Goal: Information Seeking & Learning: Learn about a topic

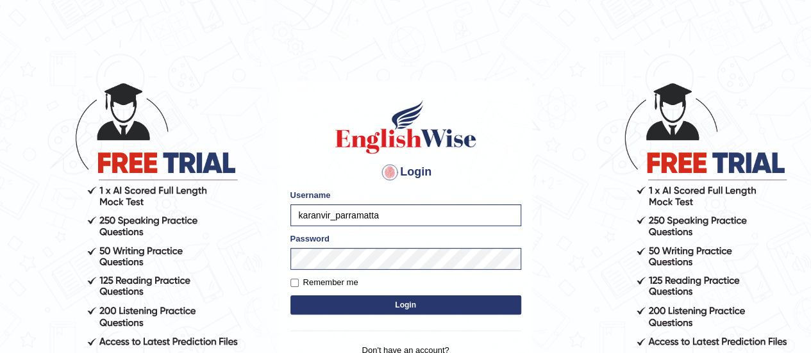
click at [417, 302] on button "Login" at bounding box center [405, 305] width 231 height 19
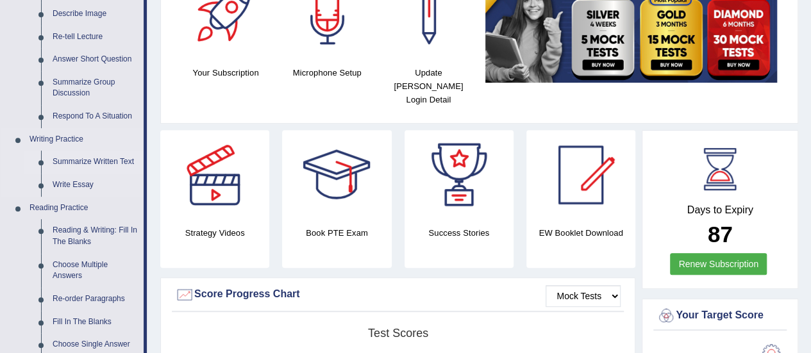
click at [72, 157] on link "Summarize Written Text" at bounding box center [95, 162] width 97 height 23
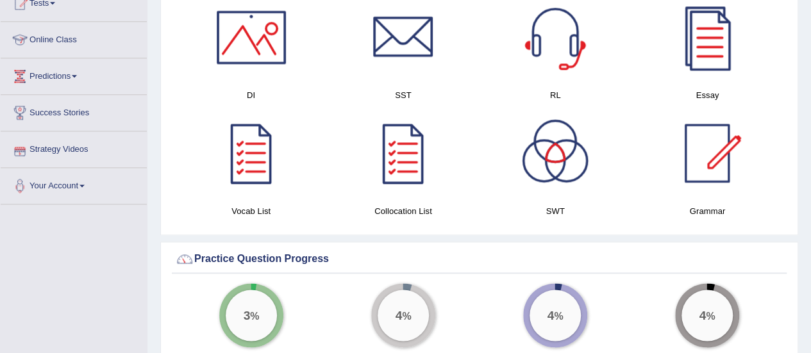
scroll to position [816, 0]
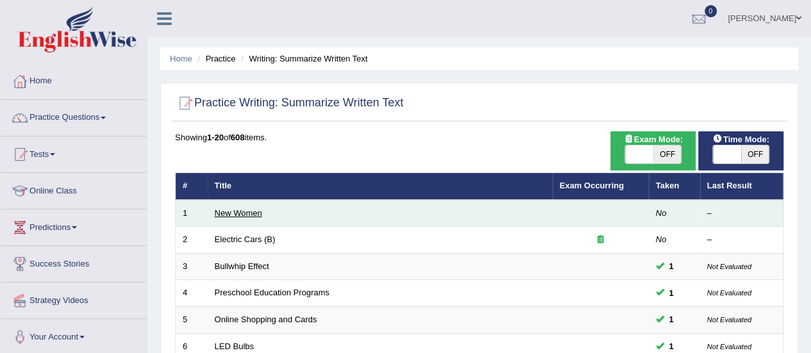
click at [241, 215] on link "New Women" at bounding box center [238, 213] width 47 height 10
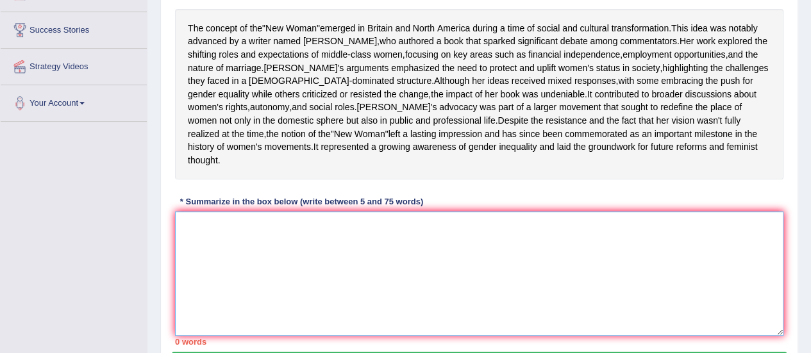
click at [232, 255] on textarea at bounding box center [479, 274] width 608 height 124
click at [232, 255] on textarea "The conv" at bounding box center [479, 274] width 608 height 124
click at [274, 252] on textarea "The concept of the" at bounding box center [479, 274] width 608 height 124
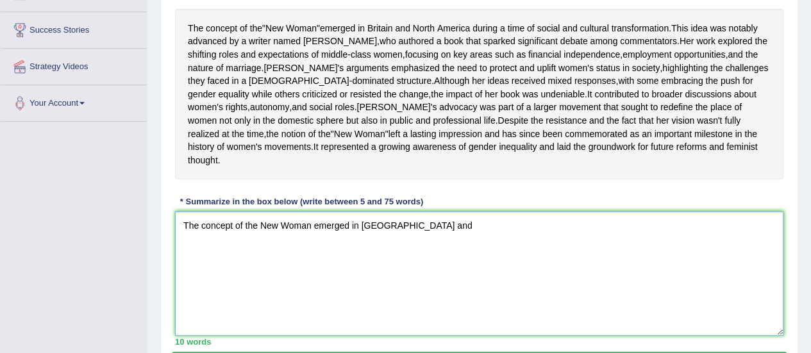
type textarea "The concept of the New Woman emerged in Britain and"
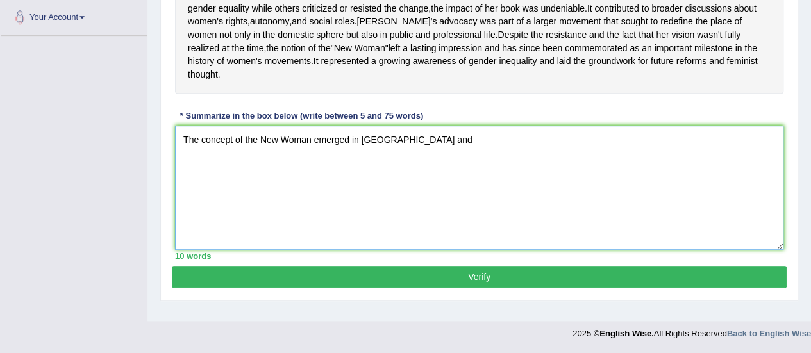
click at [448, 142] on textarea "The concept of the New Woman emerged in Britain and" at bounding box center [479, 188] width 608 height 124
click at [463, 156] on textarea "The concept of the New Woman emerged in Britain and North" at bounding box center [479, 188] width 608 height 124
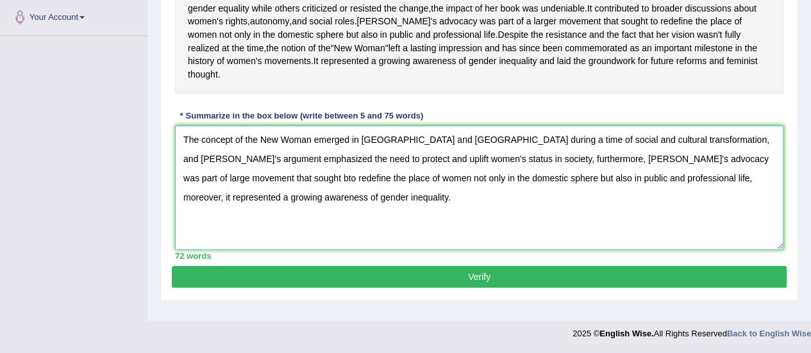
type textarea "The concept of the New Woman emerged in Britain and North America during a time…"
click at [510, 287] on button "Verify" at bounding box center [479, 277] width 615 height 22
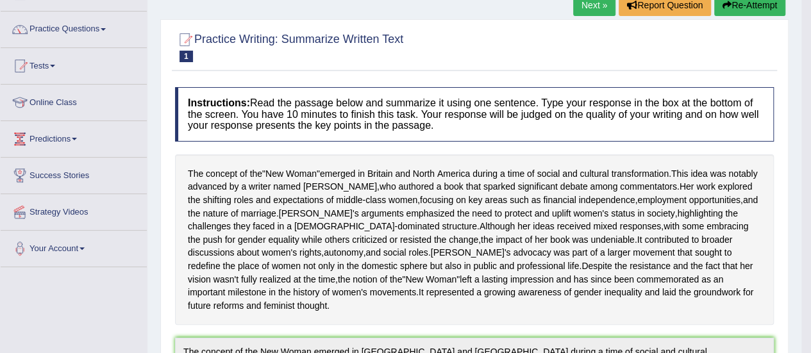
scroll to position [0, 0]
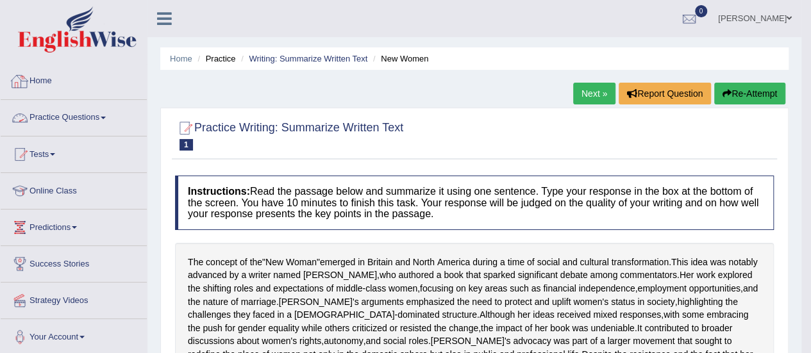
click at [105, 117] on span at bounding box center [103, 118] width 5 height 3
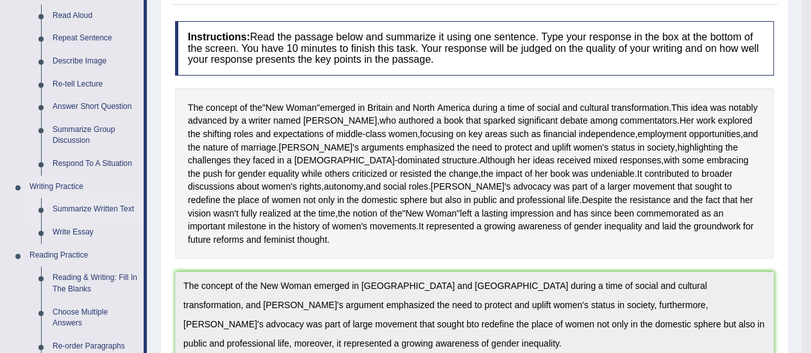
scroll to position [155, 0]
click at [81, 231] on link "Write Essay" at bounding box center [95, 232] width 97 height 23
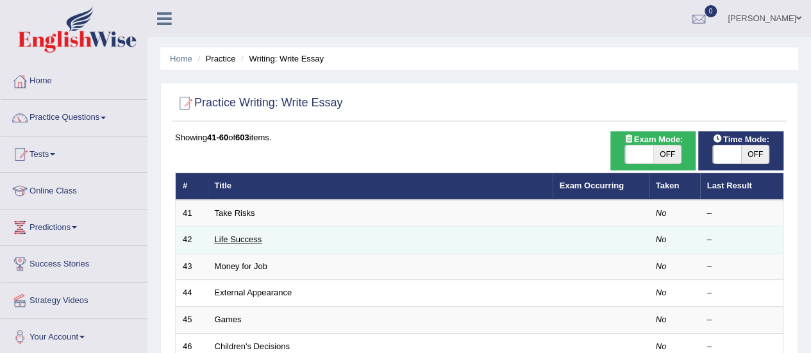
click at [242, 239] on link "Life Success" at bounding box center [238, 240] width 47 height 10
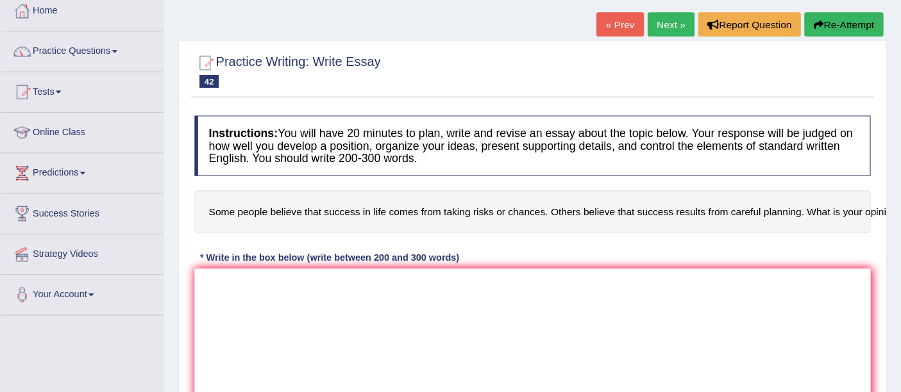
scroll to position [71, 0]
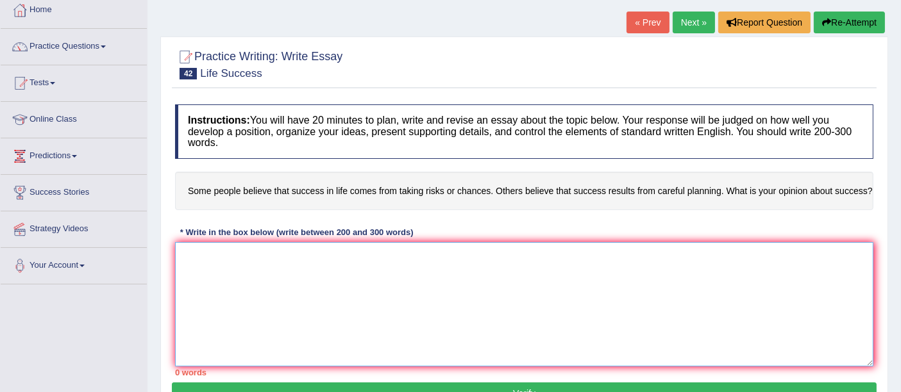
click at [435, 261] on textarea at bounding box center [524, 304] width 698 height 124
paste textarea "ESSAY TEMPLATE The increasing influence of (essay topic) on our lives has ignit…"
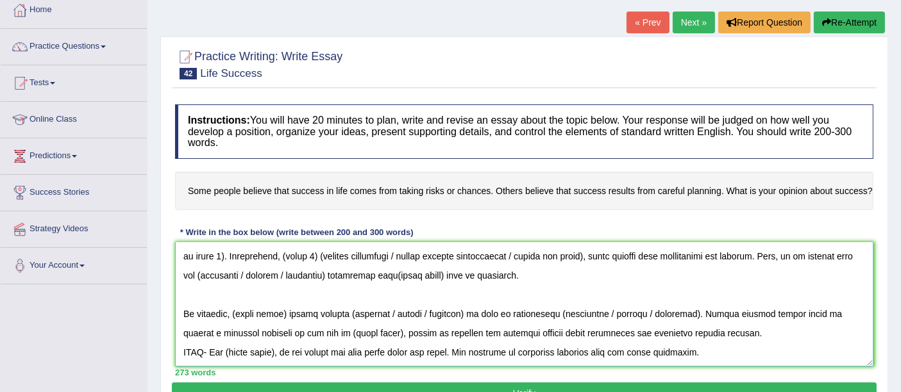
scroll to position [269, 0]
drag, startPoint x: 757, startPoint y: 348, endPoint x: 171, endPoint y: 339, distance: 586.7
click at [171, 339] on div "Practice Writing: Write Essay 42 Life Success Instructions: You will have 20 mi…" at bounding box center [524, 227] width 728 height 381
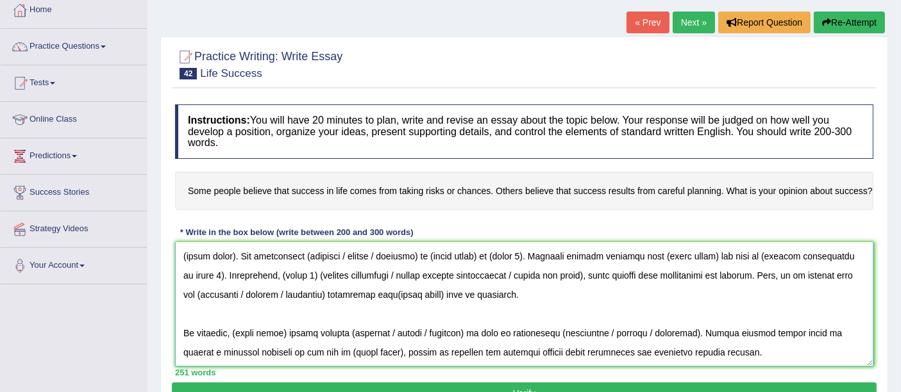
scroll to position [0, 0]
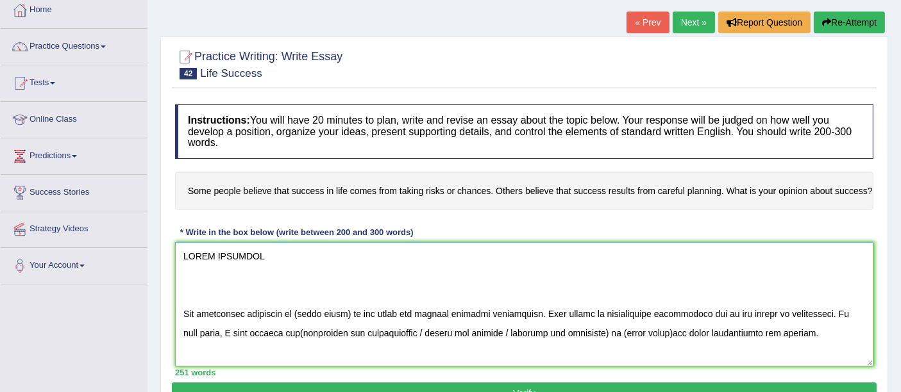
click at [181, 326] on textarea at bounding box center [524, 304] width 698 height 124
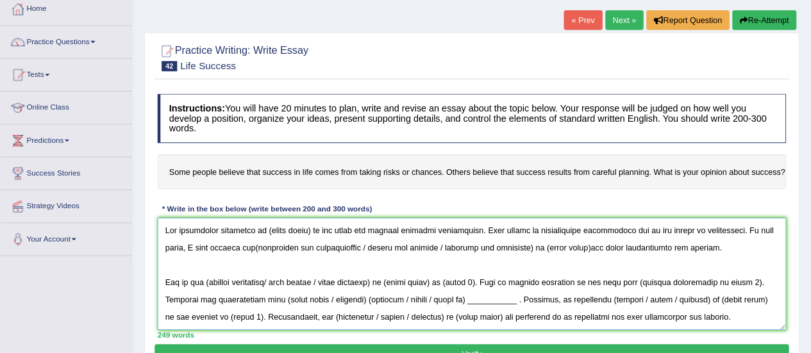
scroll to position [72, 0]
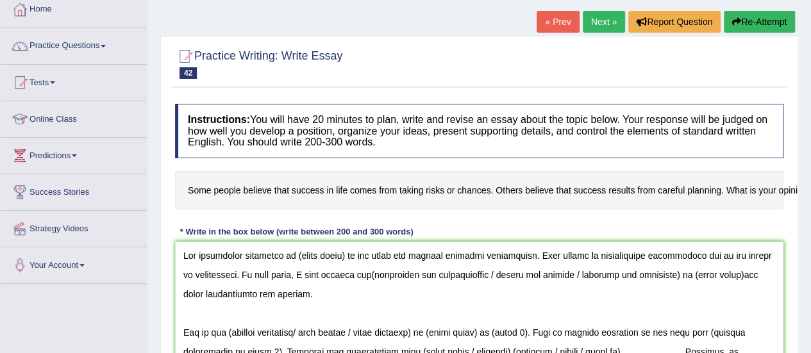
click at [378, 188] on h4 "Some people believe that success in life comes from taking risks or chances. Ot…" at bounding box center [479, 190] width 608 height 39
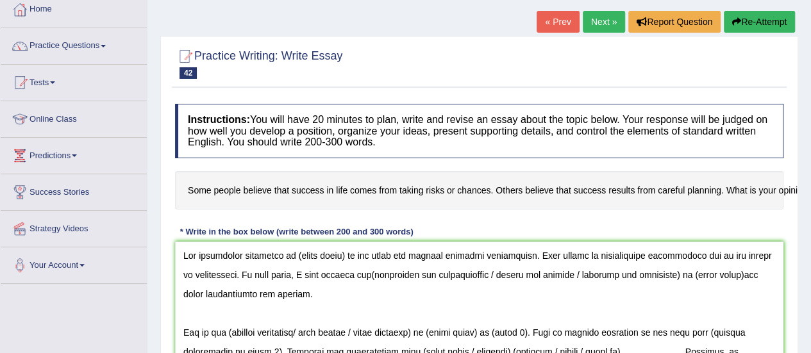
click at [378, 188] on h4 "Some people believe that success in life comes from taking risks or chances. Ot…" at bounding box center [479, 190] width 608 height 39
click at [513, 203] on h4 "Some people believe that success in life comes from taking risks or chances. Ot…" at bounding box center [479, 190] width 608 height 39
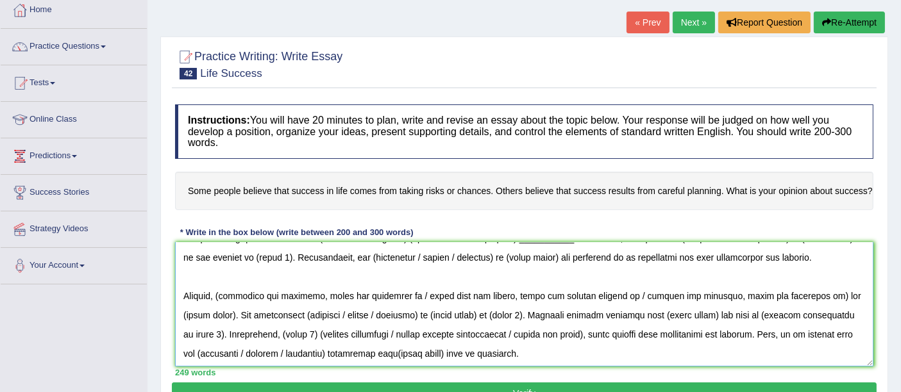
click at [483, 262] on textarea at bounding box center [524, 304] width 698 height 124
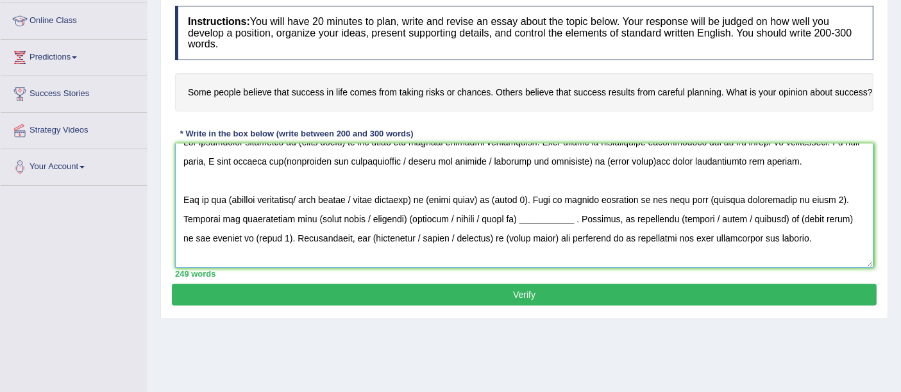
scroll to position [0, 0]
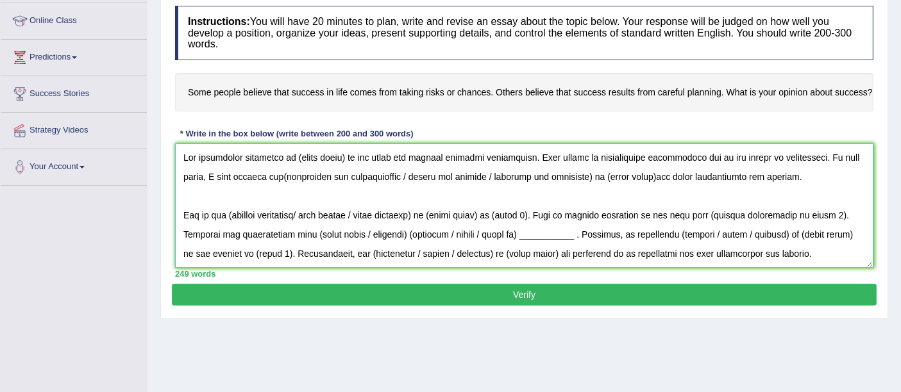
click at [345, 154] on textarea at bounding box center [524, 206] width 698 height 124
click at [342, 156] on textarea at bounding box center [524, 206] width 698 height 124
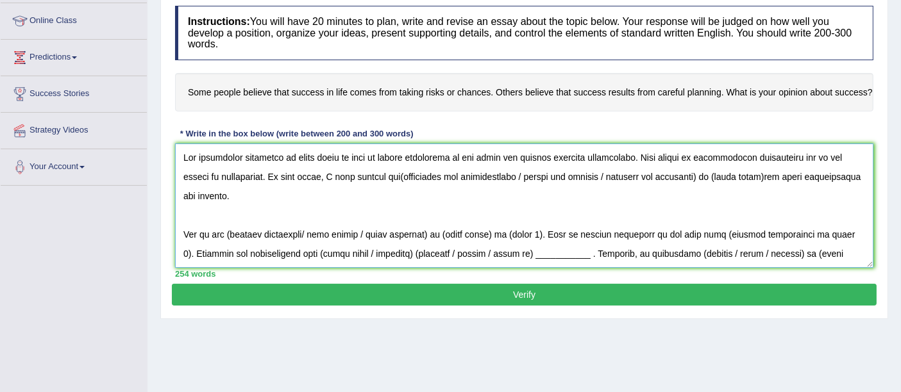
click at [486, 151] on textarea at bounding box center [524, 206] width 698 height 124
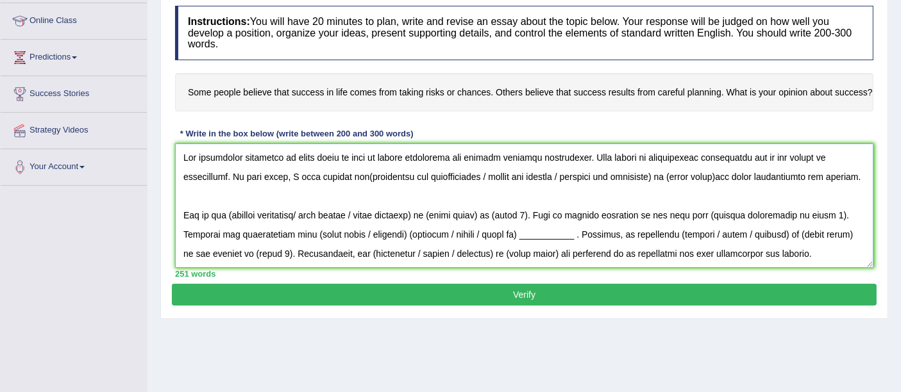
click at [415, 206] on textarea at bounding box center [524, 206] width 698 height 124
click at [305, 162] on textarea at bounding box center [524, 206] width 698 height 124
click at [466, 158] on textarea at bounding box center [524, 206] width 698 height 124
click at [354, 173] on textarea at bounding box center [524, 206] width 698 height 124
drag, startPoint x: 480, startPoint y: 174, endPoint x: 665, endPoint y: 180, distance: 185.4
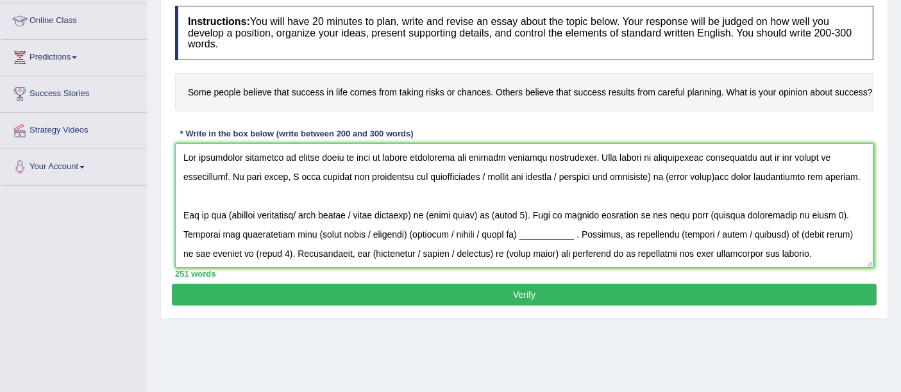
click at [665, 180] on textarea at bounding box center [524, 206] width 698 height 124
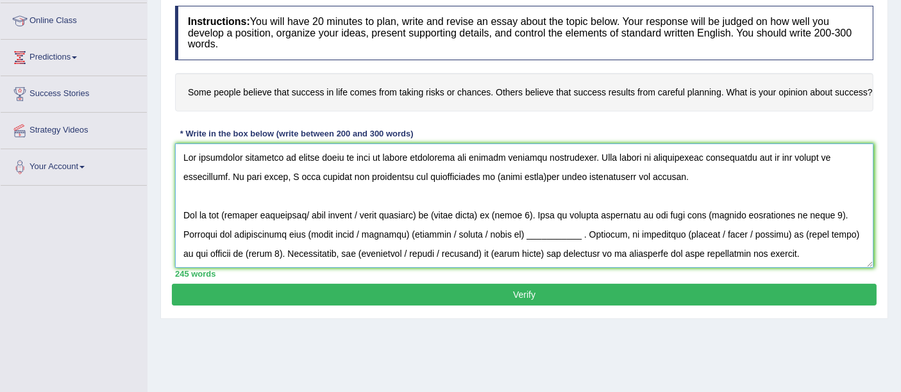
click at [540, 176] on textarea at bounding box center [524, 206] width 698 height 124
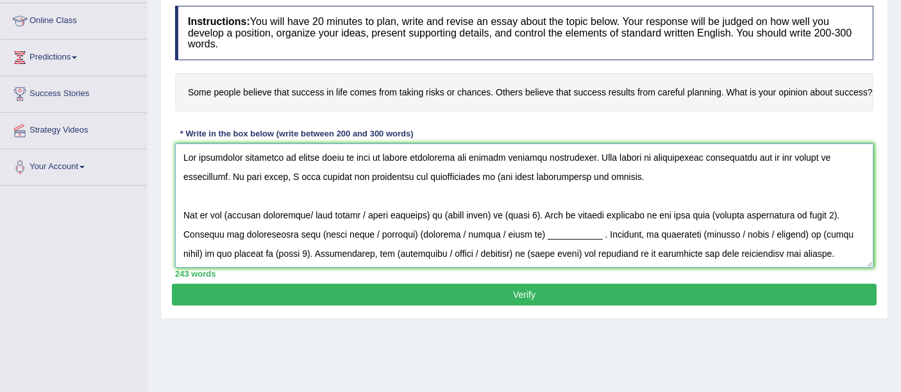
click at [498, 177] on textarea at bounding box center [524, 206] width 698 height 124
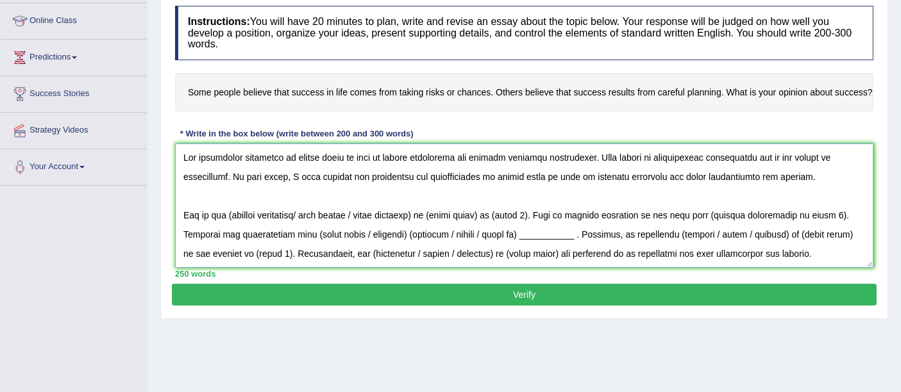
click at [588, 206] on textarea at bounding box center [524, 206] width 698 height 124
click at [503, 186] on textarea at bounding box center [524, 206] width 698 height 124
click at [524, 169] on textarea at bounding box center [524, 206] width 698 height 124
click at [612, 222] on textarea at bounding box center [524, 206] width 698 height 124
click at [787, 174] on textarea at bounding box center [524, 206] width 698 height 124
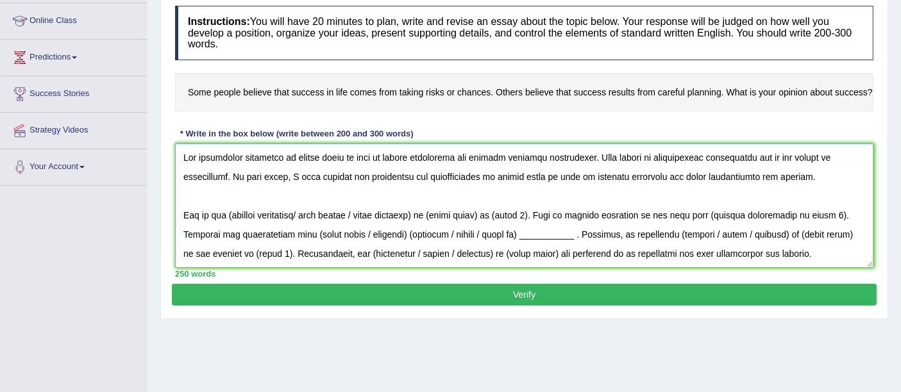
click at [787, 174] on textarea at bounding box center [524, 206] width 698 height 124
drag, startPoint x: 185, startPoint y: 155, endPoint x: 791, endPoint y: 172, distance: 606.1
click at [791, 172] on textarea at bounding box center [524, 206] width 698 height 124
click at [796, 179] on textarea at bounding box center [524, 206] width 698 height 124
click at [719, 195] on textarea at bounding box center [524, 206] width 698 height 124
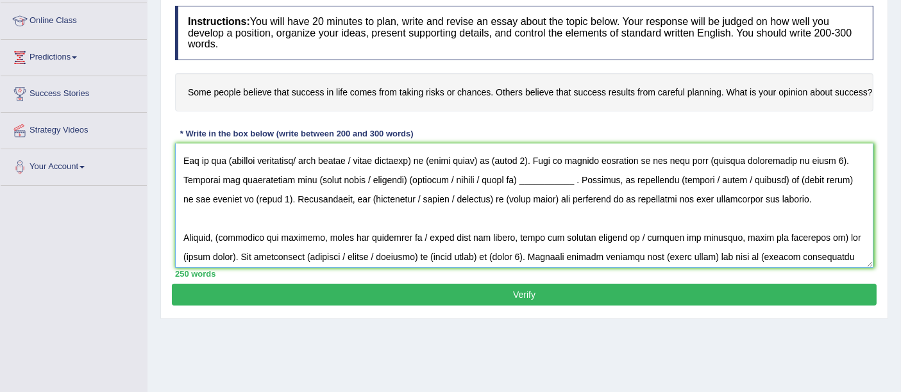
scroll to position [54, 0]
click at [230, 158] on textarea at bounding box center [524, 206] width 698 height 124
drag, startPoint x: 438, startPoint y: 163, endPoint x: 308, endPoint y: 162, distance: 129.5
click at [308, 162] on textarea at bounding box center [524, 206] width 698 height 124
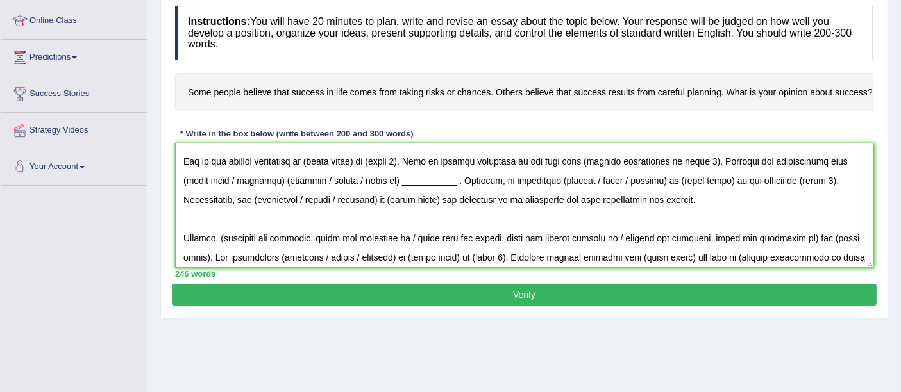
drag, startPoint x: 369, startPoint y: 160, endPoint x: 319, endPoint y: 163, distance: 50.7
click at [319, 163] on textarea at bounding box center [524, 206] width 698 height 124
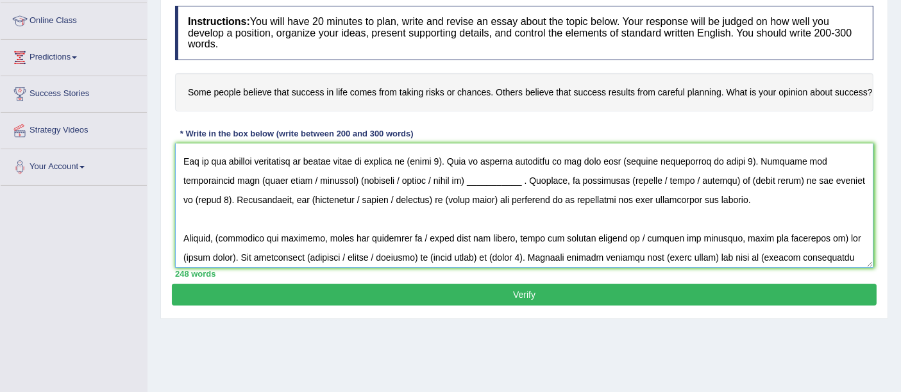
drag, startPoint x: 454, startPoint y: 162, endPoint x: 419, endPoint y: 155, distance: 35.2
click at [419, 155] on textarea at bounding box center [524, 206] width 698 height 124
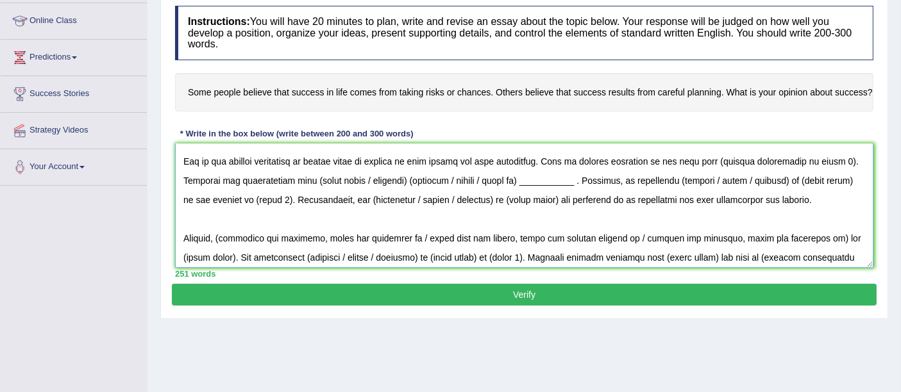
click at [526, 199] on textarea at bounding box center [524, 206] width 698 height 124
drag, startPoint x: 833, startPoint y: 160, endPoint x: 712, endPoint y: 162, distance: 121.2
click at [712, 162] on textarea at bounding box center [524, 206] width 698 height 124
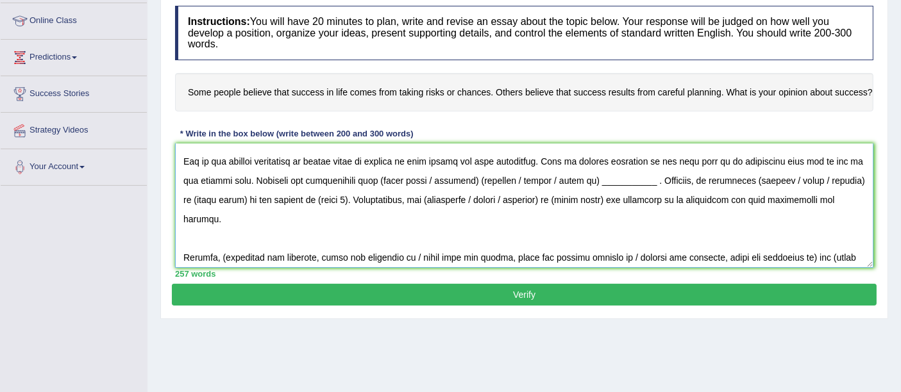
click at [810, 160] on textarea at bounding box center [524, 206] width 698 height 124
click at [250, 184] on textarea at bounding box center [524, 206] width 698 height 124
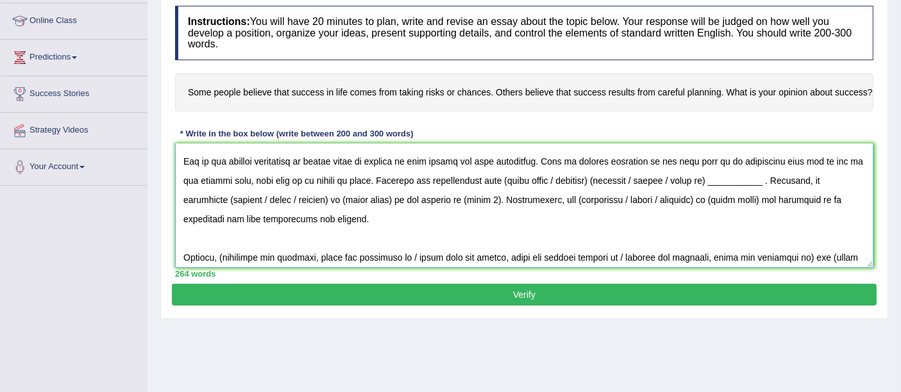
click at [351, 182] on textarea at bounding box center [524, 206] width 698 height 124
drag, startPoint x: 623, startPoint y: 180, endPoint x: 527, endPoint y: 182, distance: 95.5
click at [527, 182] on textarea at bounding box center [524, 206] width 698 height 124
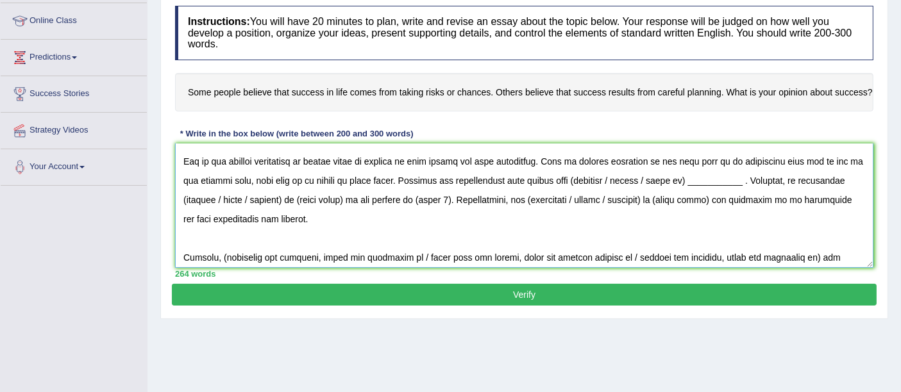
drag, startPoint x: 653, startPoint y: 178, endPoint x: 570, endPoint y: 180, distance: 82.7
click at [570, 180] on textarea at bounding box center [524, 206] width 698 height 124
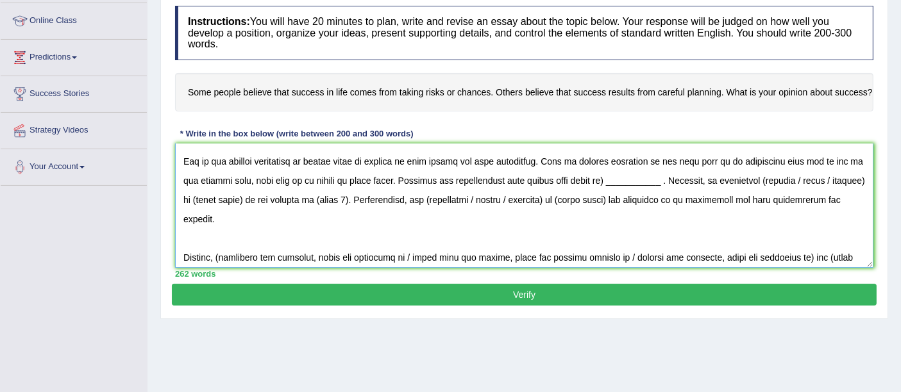
drag, startPoint x: 675, startPoint y: 176, endPoint x: 601, endPoint y: 180, distance: 74.5
click at [601, 180] on textarea at bounding box center [524, 206] width 698 height 124
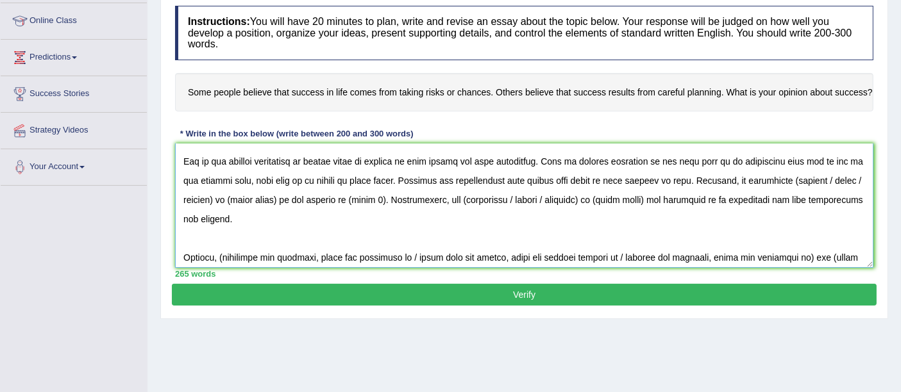
click at [789, 181] on textarea at bounding box center [524, 206] width 698 height 124
click at [218, 203] on textarea at bounding box center [524, 206] width 698 height 124
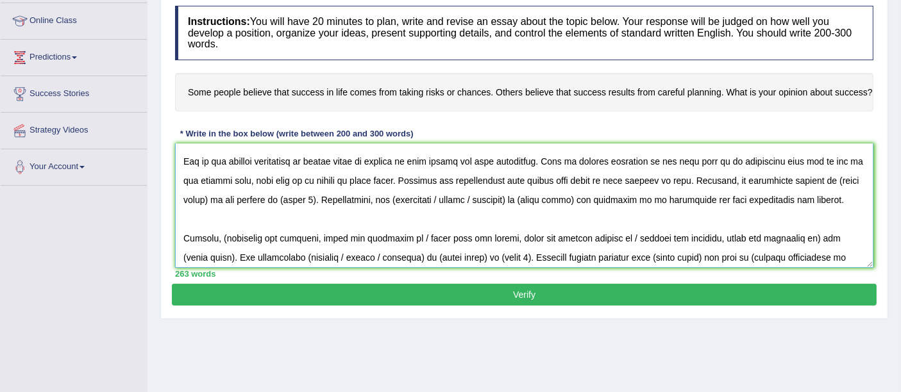
click at [206, 202] on textarea at bounding box center [524, 206] width 698 height 124
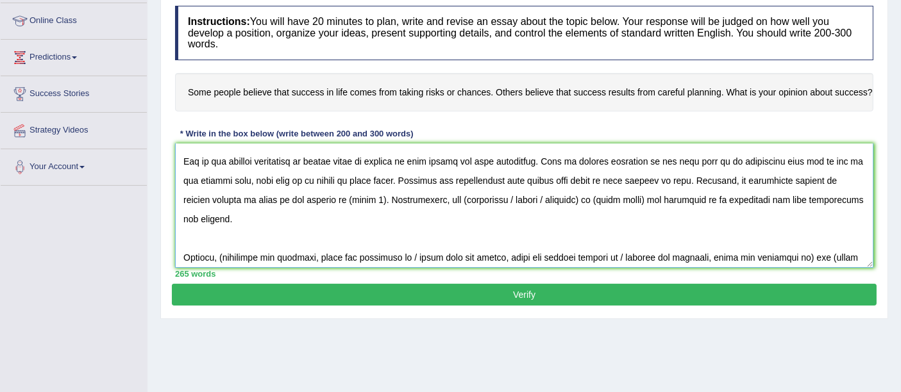
click at [336, 198] on textarea at bounding box center [524, 206] width 698 height 124
drag, startPoint x: 341, startPoint y: 197, endPoint x: 306, endPoint y: 202, distance: 35.6
click at [306, 202] on textarea at bounding box center [524, 206] width 698 height 124
click at [522, 189] on textarea at bounding box center [524, 206] width 698 height 124
click at [487, 203] on textarea at bounding box center [524, 206] width 698 height 124
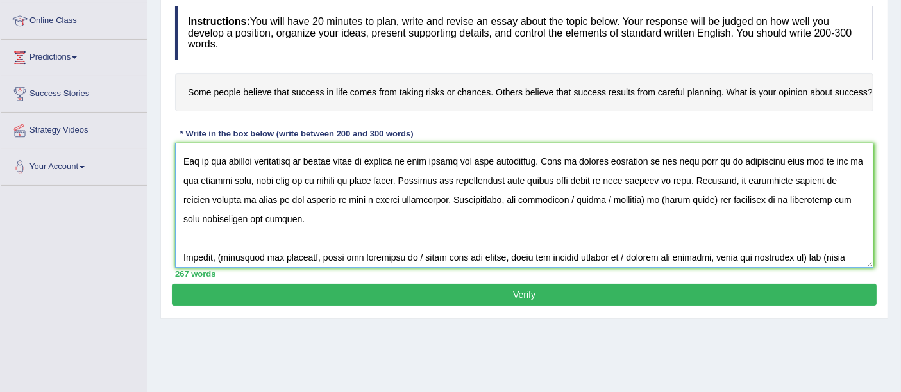
drag, startPoint x: 677, startPoint y: 199, endPoint x: 530, endPoint y: 197, distance: 147.5
click at [530, 197] on textarea at bounding box center [524, 206] width 698 height 124
click at [588, 204] on textarea at bounding box center [524, 206] width 698 height 124
click at [444, 226] on textarea at bounding box center [524, 206] width 698 height 124
click at [446, 233] on textarea at bounding box center [524, 206] width 698 height 124
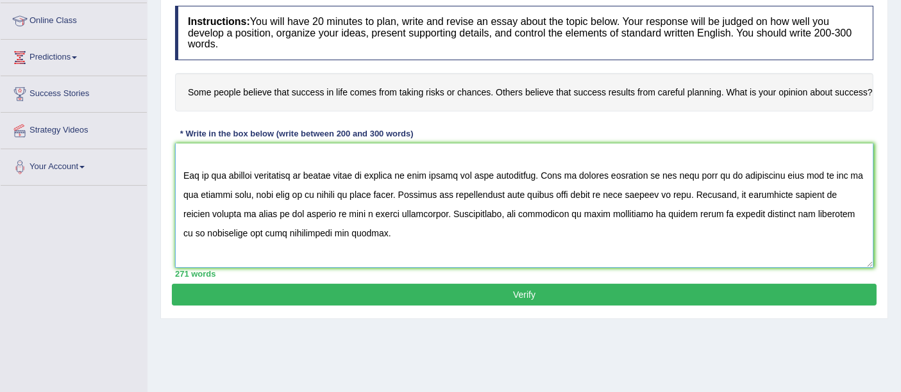
scroll to position [41, 0]
click at [810, 191] on textarea at bounding box center [524, 206] width 698 height 124
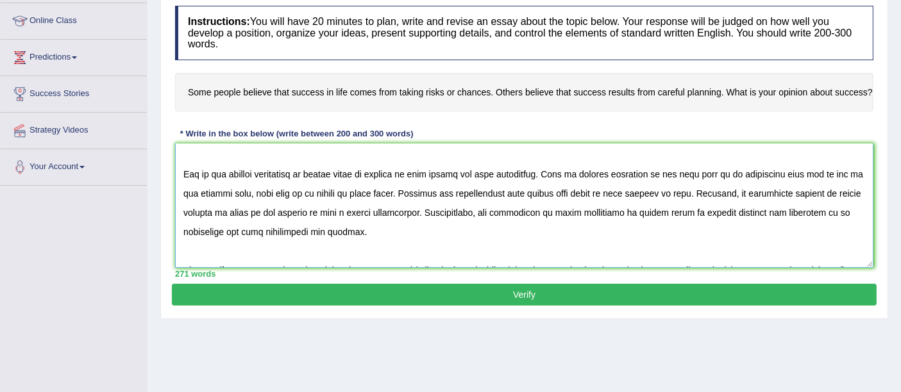
click at [637, 211] on textarea at bounding box center [524, 206] width 698 height 124
click at [644, 214] on textarea at bounding box center [524, 206] width 698 height 124
click at [666, 222] on textarea at bounding box center [524, 206] width 698 height 124
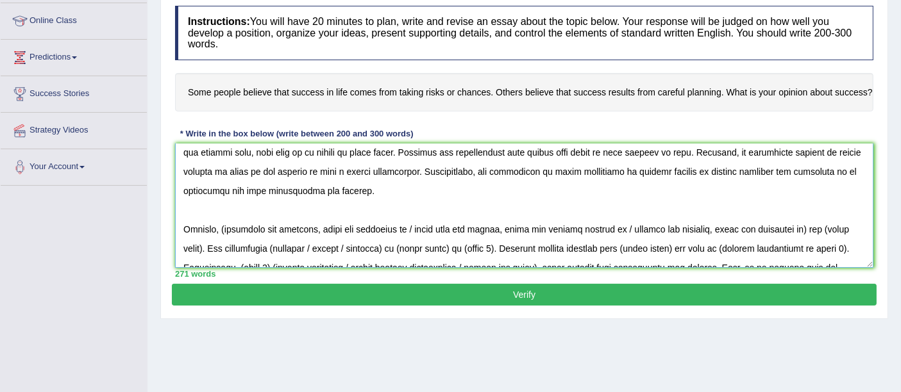
scroll to position [108, 0]
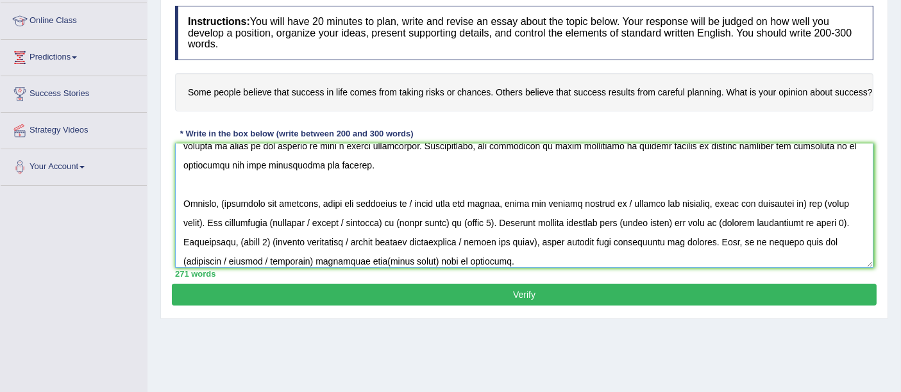
click at [471, 205] on textarea at bounding box center [524, 206] width 698 height 124
click at [221, 204] on textarea at bounding box center [524, 206] width 698 height 124
drag, startPoint x: 795, startPoint y: 203, endPoint x: 410, endPoint y: 202, distance: 384.7
click at [410, 202] on textarea at bounding box center [524, 206] width 698 height 124
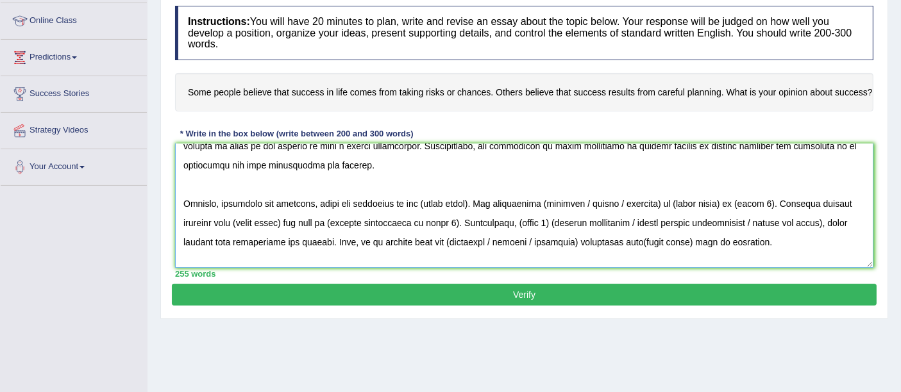
drag, startPoint x: 474, startPoint y: 198, endPoint x: 408, endPoint y: 202, distance: 66.8
click at [408, 202] on textarea at bounding box center [524, 206] width 698 height 124
click at [589, 201] on textarea at bounding box center [524, 206] width 698 height 124
drag, startPoint x: 804, startPoint y: 204, endPoint x: 624, endPoint y: 204, distance: 179.5
click at [624, 204] on textarea at bounding box center [524, 206] width 698 height 124
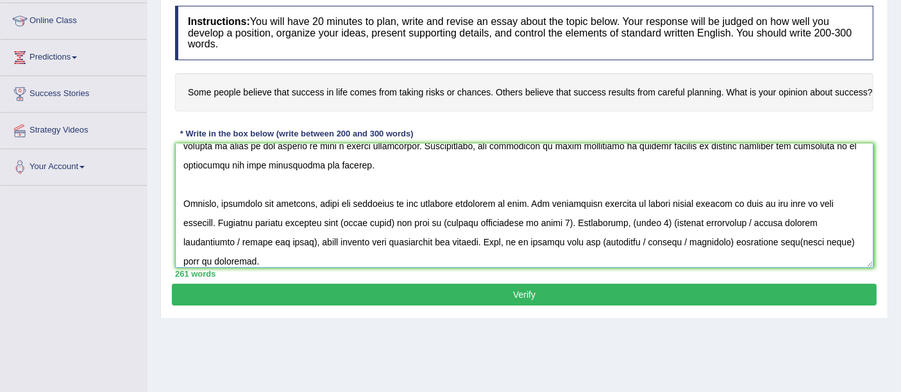
click at [494, 201] on textarea at bounding box center [524, 206] width 698 height 124
click at [533, 208] on textarea at bounding box center [524, 206] width 698 height 124
drag, startPoint x: 399, startPoint y: 219, endPoint x: 358, endPoint y: 219, distance: 41.7
click at [358, 219] on textarea at bounding box center [524, 206] width 698 height 124
drag, startPoint x: 400, startPoint y: 219, endPoint x: 350, endPoint y: 221, distance: 50.0
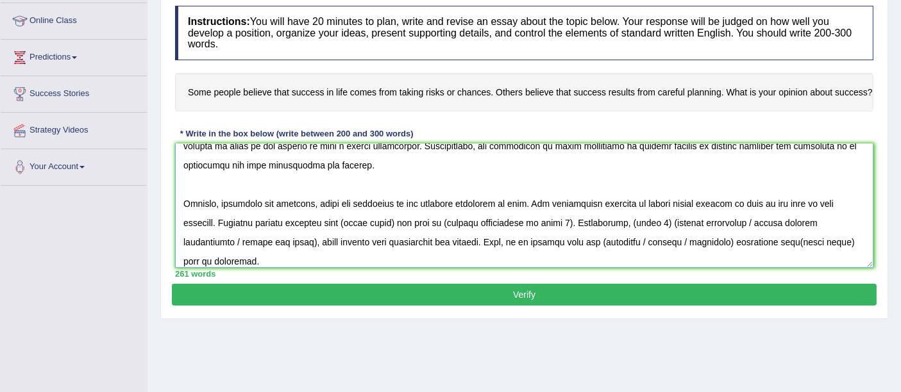
click at [350, 221] on textarea at bounding box center [524, 206] width 698 height 124
click at [656, 222] on textarea at bounding box center [524, 206] width 698 height 124
click at [741, 222] on textarea at bounding box center [524, 206] width 698 height 124
drag, startPoint x: 740, startPoint y: 222, endPoint x: 708, endPoint y: 221, distance: 32.1
click at [708, 221] on textarea at bounding box center [524, 206] width 698 height 124
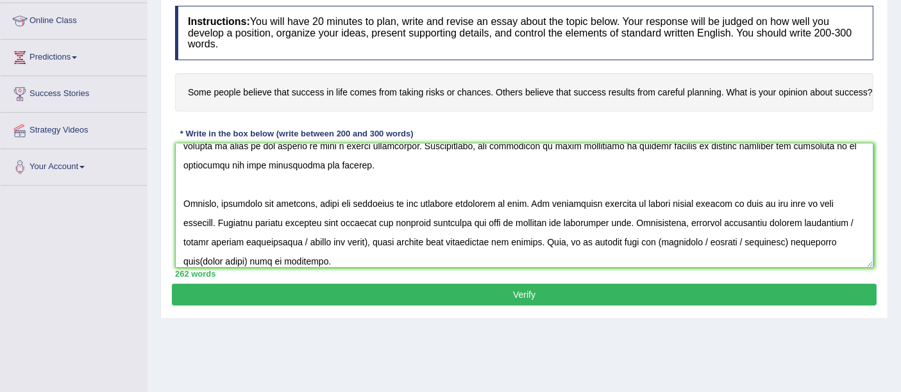
click at [426, 243] on textarea at bounding box center [524, 206] width 698 height 124
drag, startPoint x: 426, startPoint y: 243, endPoint x: 223, endPoint y: 238, distance: 203.3
click at [223, 238] on textarea at bounding box center [524, 206] width 698 height 124
click at [560, 243] on textarea at bounding box center [524, 206] width 698 height 124
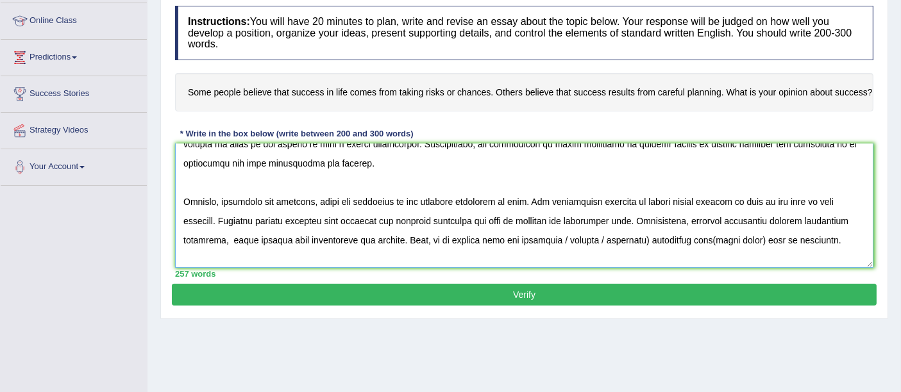
drag, startPoint x: 785, startPoint y: 239, endPoint x: 601, endPoint y: 237, distance: 184.0
click at [601, 237] on textarea at bounding box center [524, 206] width 698 height 124
click at [764, 221] on textarea at bounding box center [524, 206] width 698 height 124
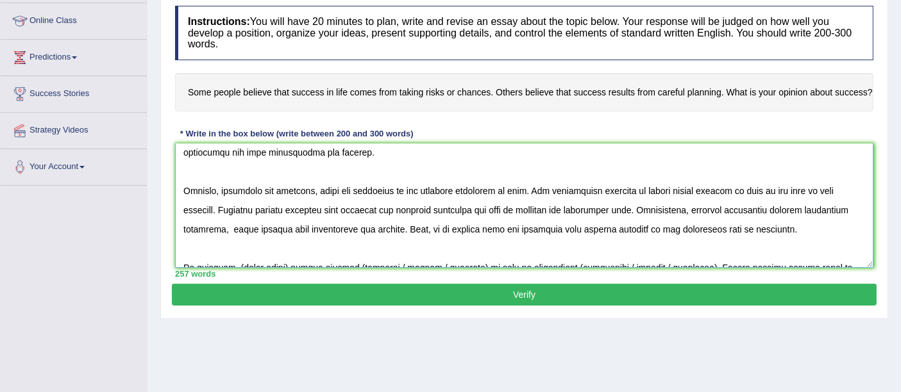
scroll to position [122, 0]
click at [665, 233] on textarea at bounding box center [524, 206] width 698 height 124
click at [603, 190] on textarea at bounding box center [524, 206] width 698 height 124
click at [649, 217] on textarea at bounding box center [524, 206] width 698 height 124
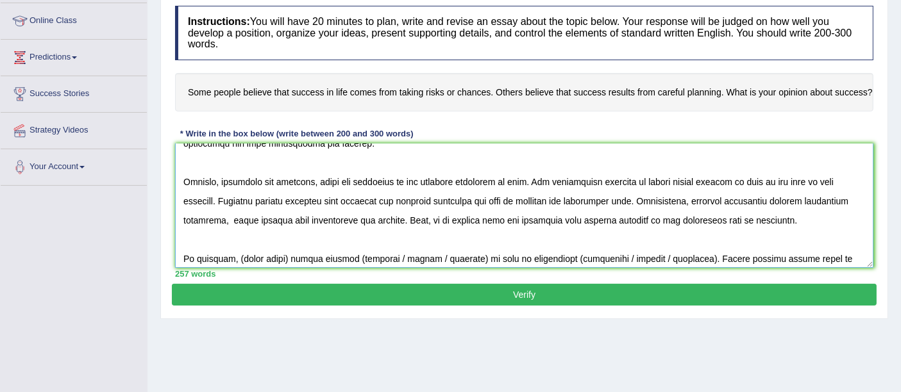
scroll to position [132, 0]
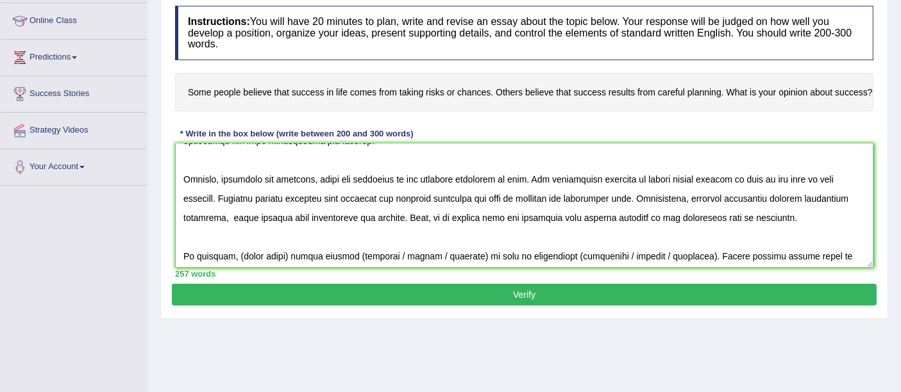
click at [658, 229] on textarea at bounding box center [524, 206] width 698 height 124
click at [649, 203] on textarea at bounding box center [524, 206] width 698 height 124
click at [678, 245] on textarea at bounding box center [524, 206] width 698 height 124
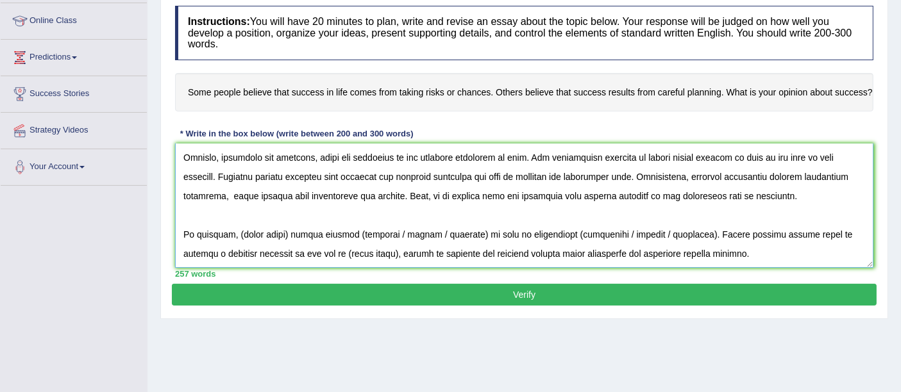
click at [282, 204] on textarea at bounding box center [524, 206] width 698 height 124
click at [337, 204] on textarea at bounding box center [524, 206] width 698 height 124
click at [288, 202] on textarea at bounding box center [524, 206] width 698 height 124
click at [471, 204] on textarea at bounding box center [524, 206] width 698 height 124
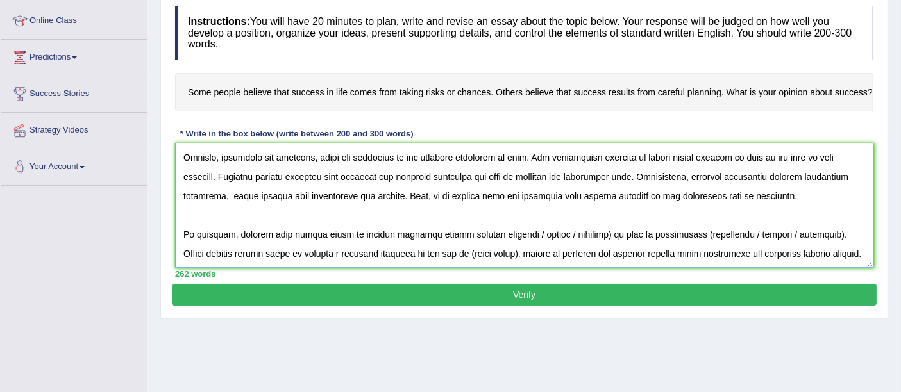
click at [588, 204] on textarea at bounding box center [524, 206] width 698 height 124
click at [710, 199] on textarea at bounding box center [524, 206] width 698 height 124
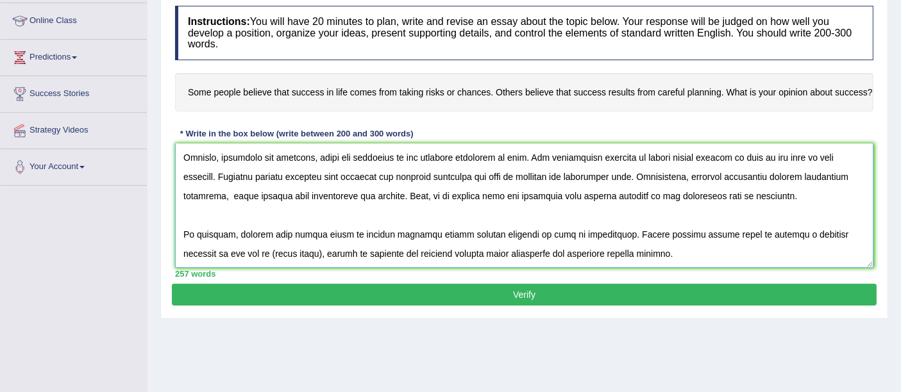
click at [260, 224] on textarea at bounding box center [524, 206] width 698 height 124
click at [473, 236] on textarea at bounding box center [524, 206] width 698 height 124
click at [463, 172] on textarea at bounding box center [524, 206] width 698 height 124
click at [588, 205] on textarea at bounding box center [524, 206] width 698 height 124
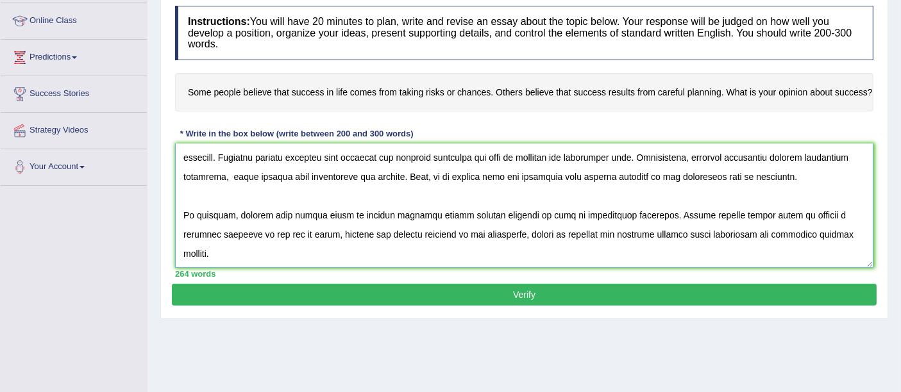
click at [810, 192] on textarea at bounding box center [524, 206] width 698 height 124
type textarea "The increasing influence of taking risks in life to become successful has ignit…"
click at [572, 297] on button "Verify" at bounding box center [524, 295] width 705 height 22
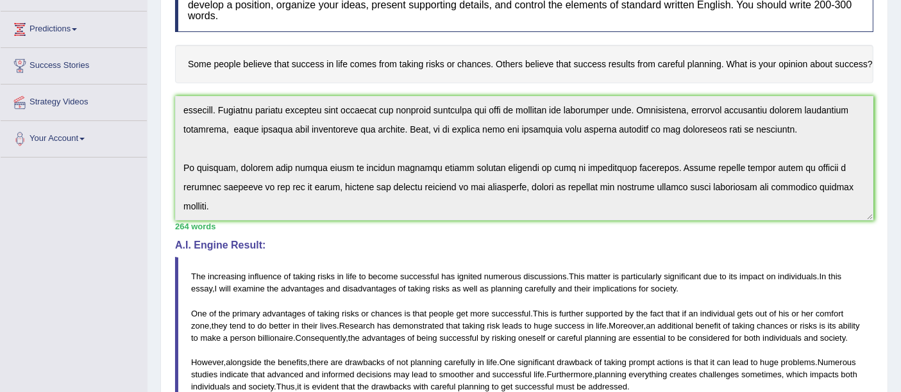
scroll to position [197, 0]
click at [511, 310] on span "successful" at bounding box center [511, 315] width 39 height 10
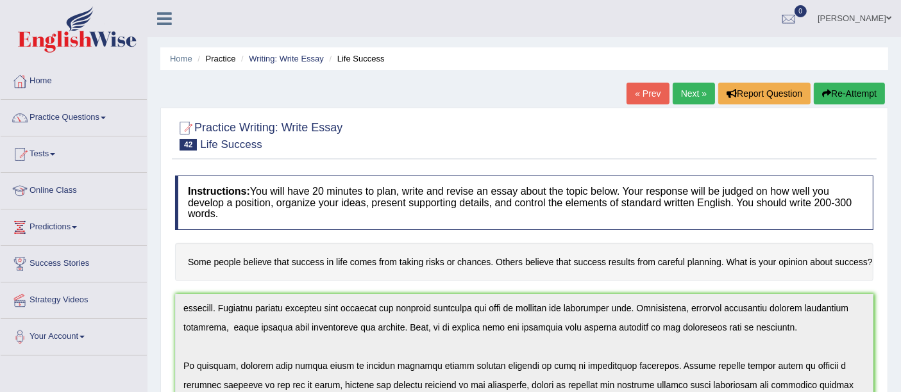
click at [394, 118] on div at bounding box center [524, 134] width 698 height 39
